Goal: Check status

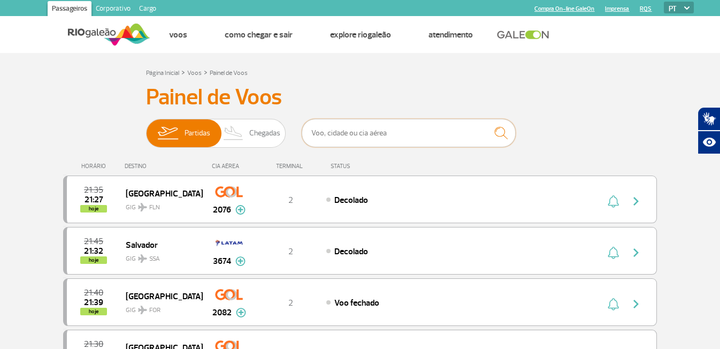
click at [392, 134] on input "text" at bounding box center [409, 133] width 214 height 28
paste input "TP 0077"
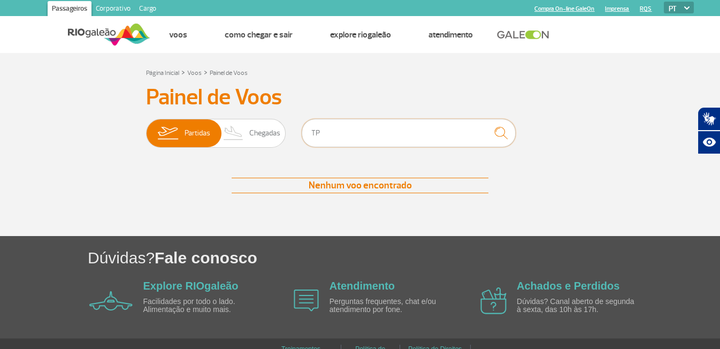
type input "T"
type input "[GEOGRAPHIC_DATA]"
click at [246, 133] on img at bounding box center [234, 133] width 32 height 28
click at [146, 128] on input "Partidas Chegadas" at bounding box center [146, 128] width 0 height 0
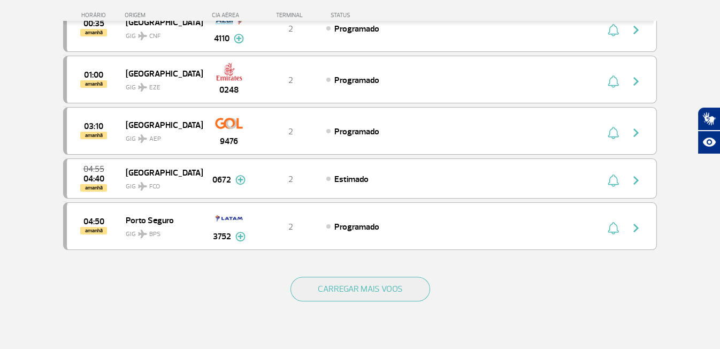
scroll to position [951, 0]
click at [358, 264] on div "CARREGAR MAIS VOOS" at bounding box center [360, 307] width 594 height 86
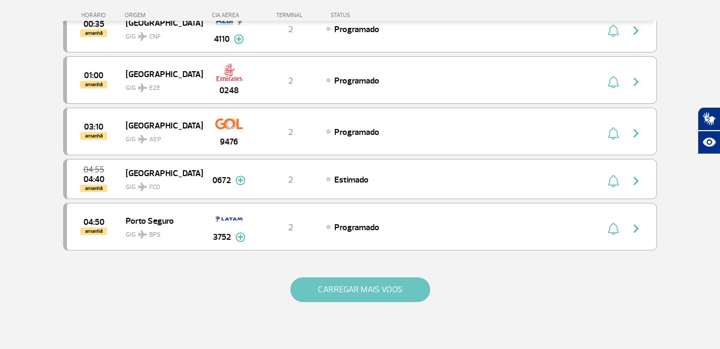
click at [356, 280] on button "CARREGAR MAIS VOOS" at bounding box center [361, 289] width 140 height 25
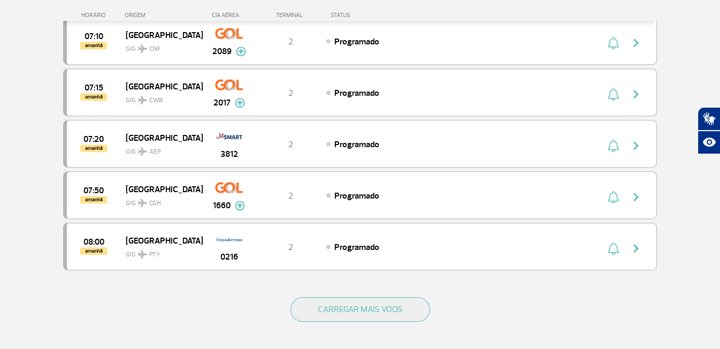
scroll to position [1959, 0]
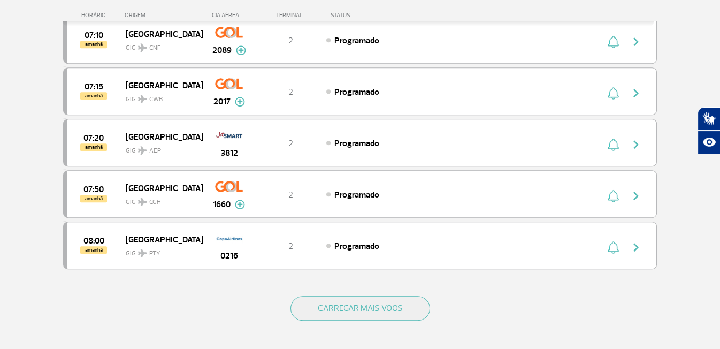
click at [357, 296] on button "CARREGAR MAIS VOOS" at bounding box center [361, 308] width 140 height 25
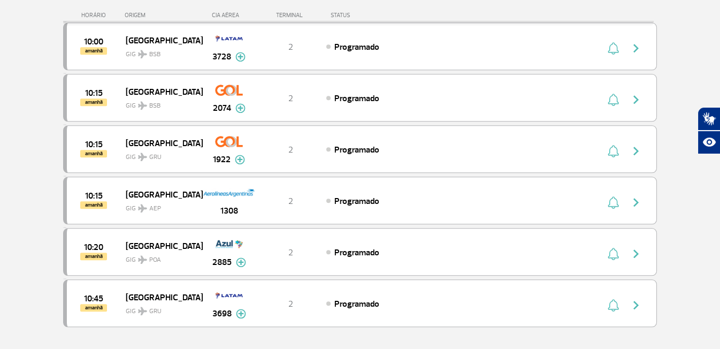
scroll to position [2930, 0]
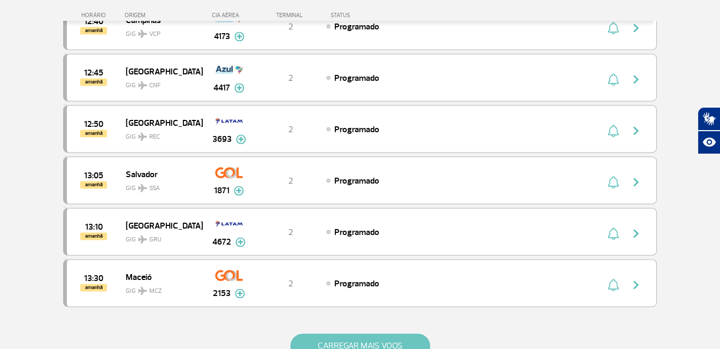
scroll to position [3977, 0]
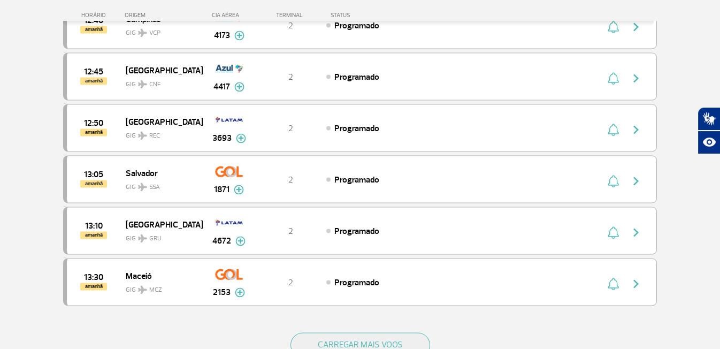
click at [353, 314] on button "CARREGAR MAIS VOOS" at bounding box center [361, 344] width 140 height 25
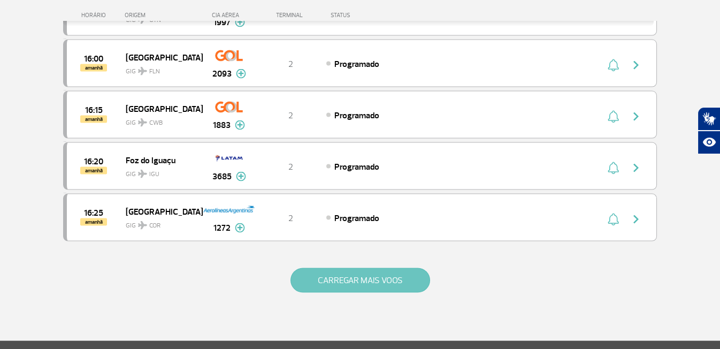
scroll to position [5069, 0]
click at [350, 268] on button "CARREGAR MAIS VOOS" at bounding box center [361, 280] width 140 height 25
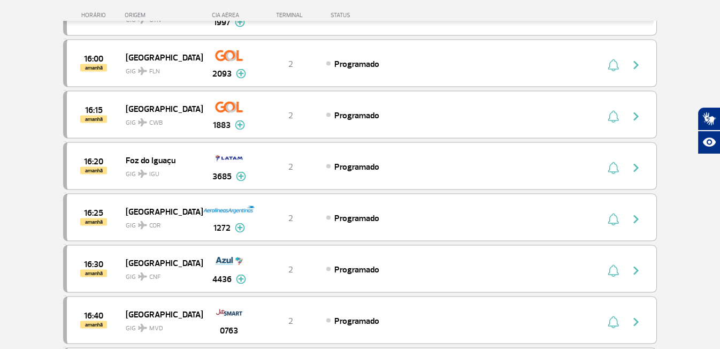
click at [350, 245] on div "16:30 amanhã [GEOGRAPHIC_DATA] GIG CNF 4436 2 Programado Parcerias: TAP Portuga…" at bounding box center [360, 269] width 594 height 48
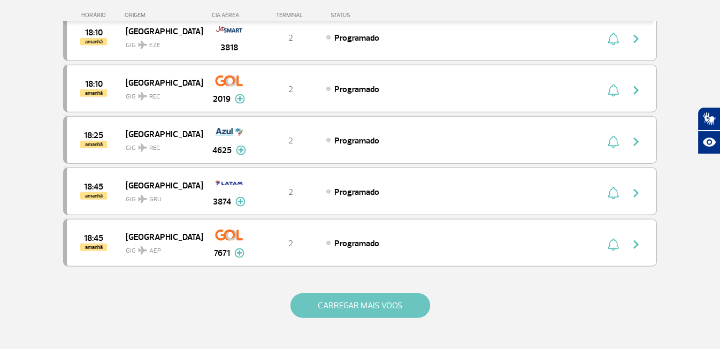
scroll to position [6072, 0]
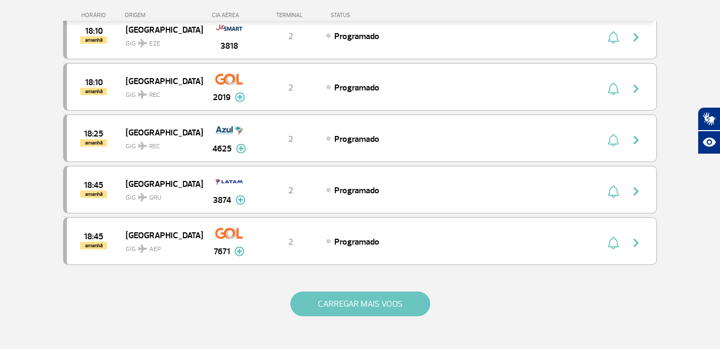
click at [354, 292] on button "CARREGAR MAIS VOOS" at bounding box center [361, 304] width 140 height 25
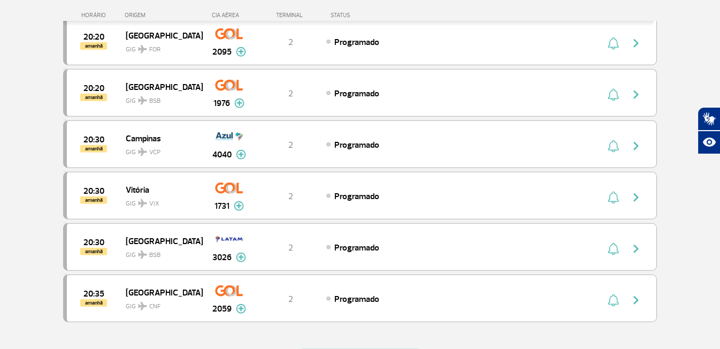
scroll to position [7037, 0]
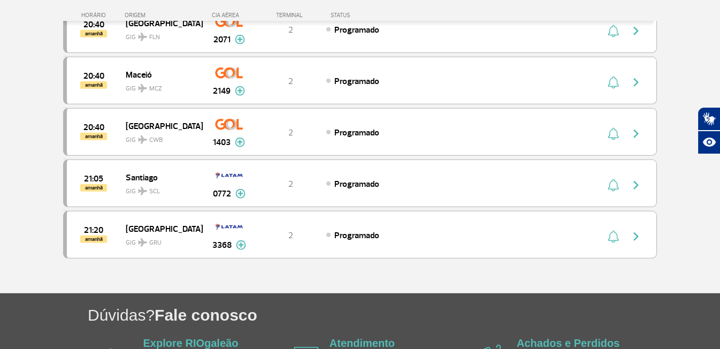
scroll to position [0, 0]
